Goal: Find specific page/section: Find specific page/section

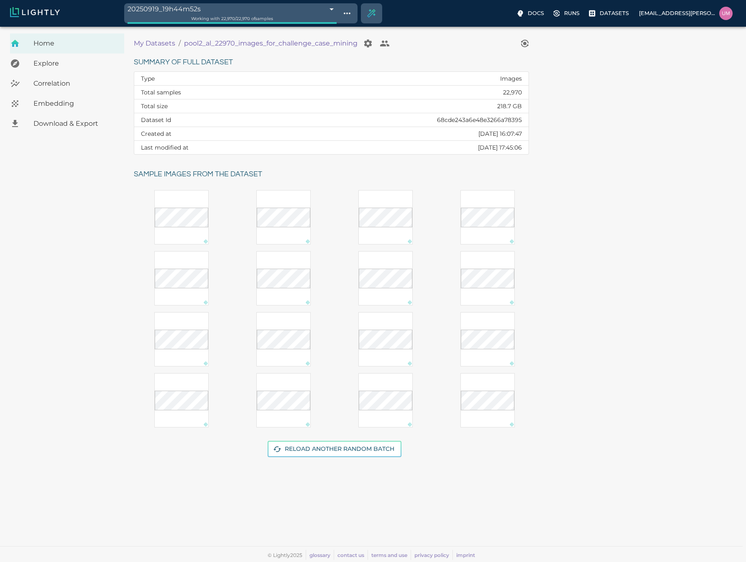
click at [161, 42] on p "My Datasets" at bounding box center [154, 43] width 41 height 10
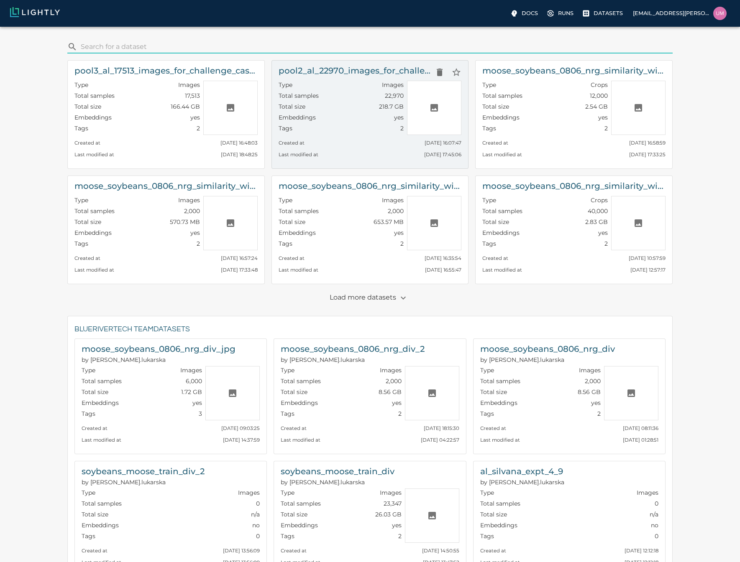
click at [355, 124] on div "Tags 2" at bounding box center [340, 129] width 125 height 11
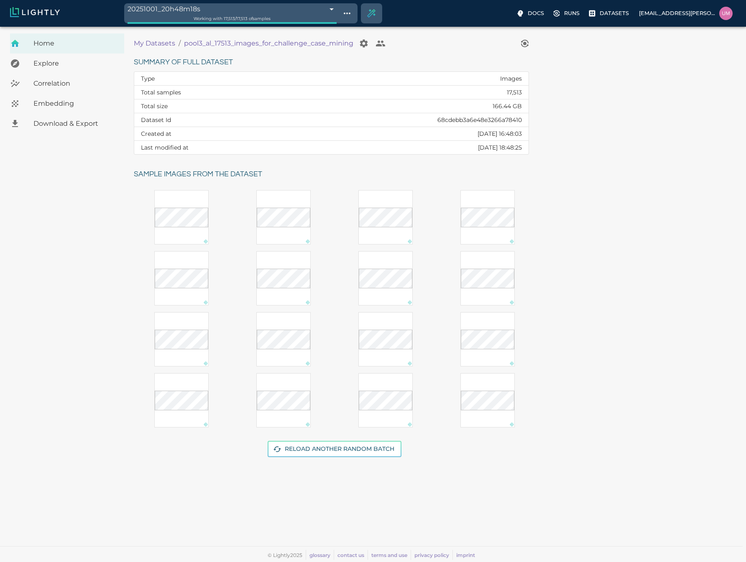
click at [214, 47] on p "pool3_al_17513_images_for_challenge_case_mining" at bounding box center [268, 43] width 169 height 10
